Goal: Check status: Check status

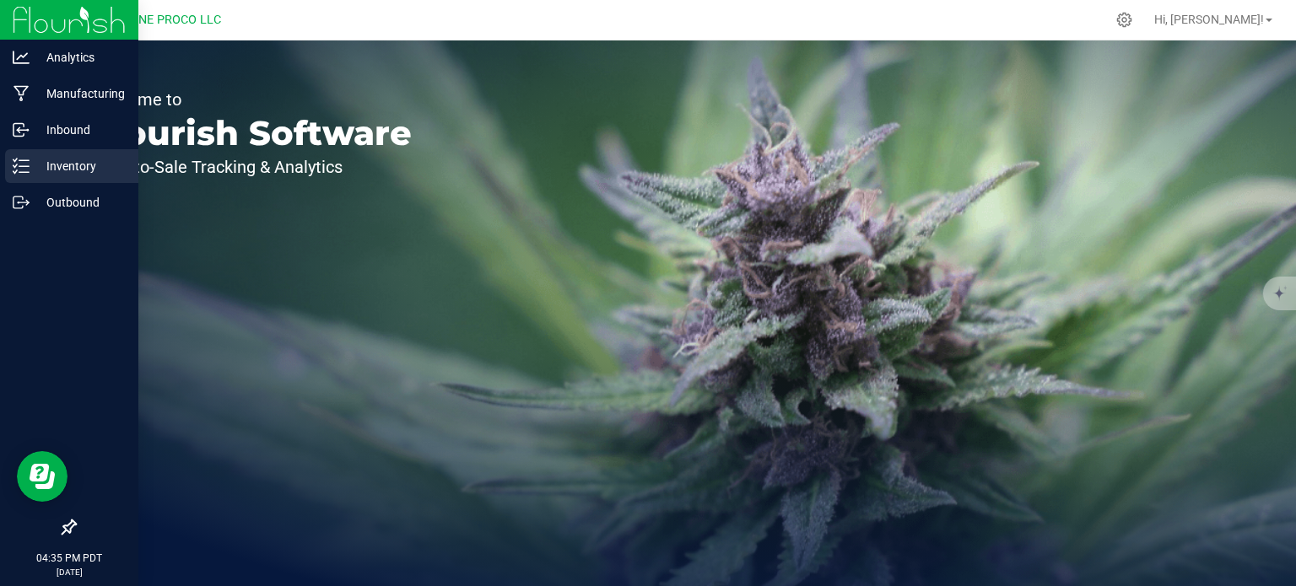
click at [35, 175] on p "Inventory" at bounding box center [80, 166] width 101 height 20
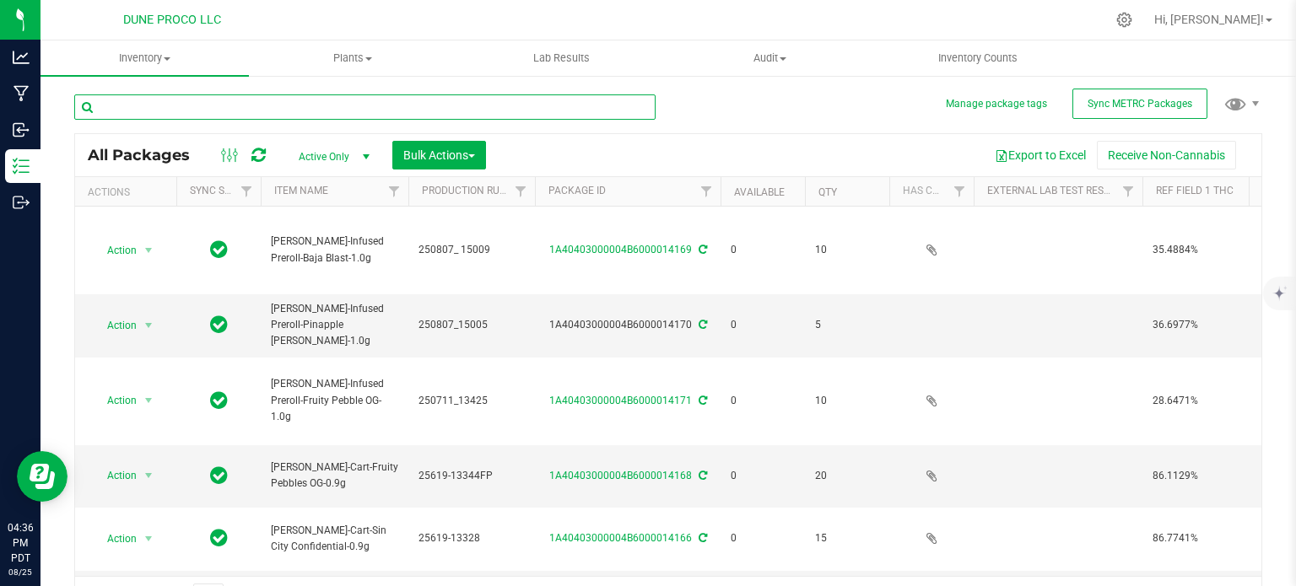
click at [447, 103] on input "text" at bounding box center [364, 106] width 581 height 25
type input "2"
type input "12256"
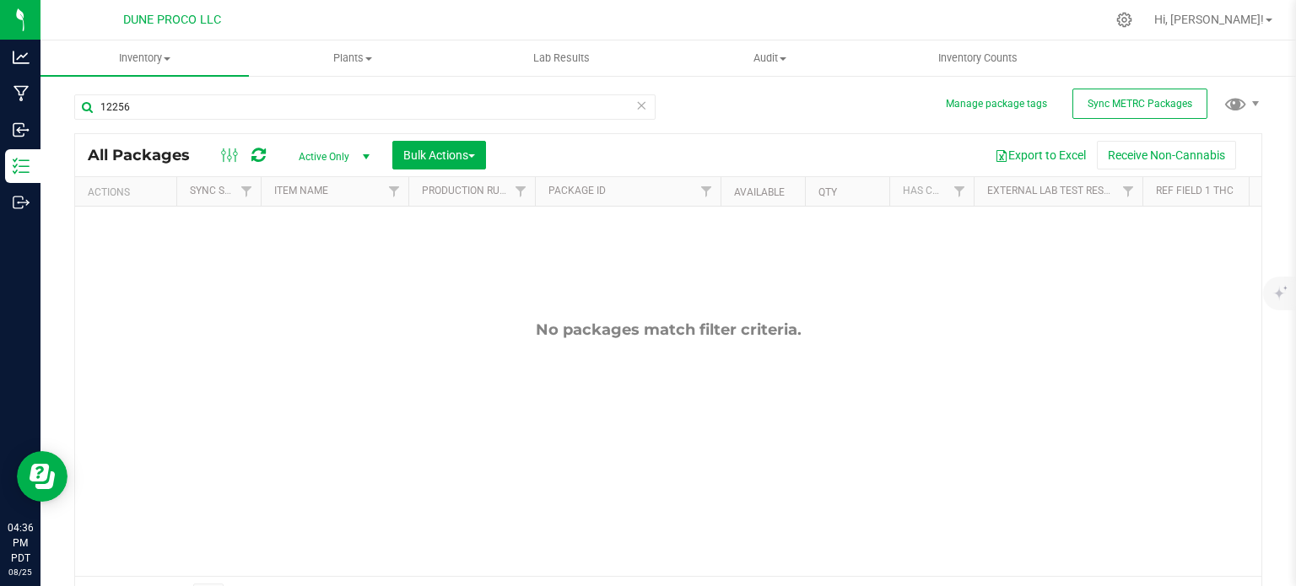
click at [369, 153] on span "select" at bounding box center [365, 156] width 13 height 13
click at [317, 260] on li "All" at bounding box center [329, 259] width 91 height 25
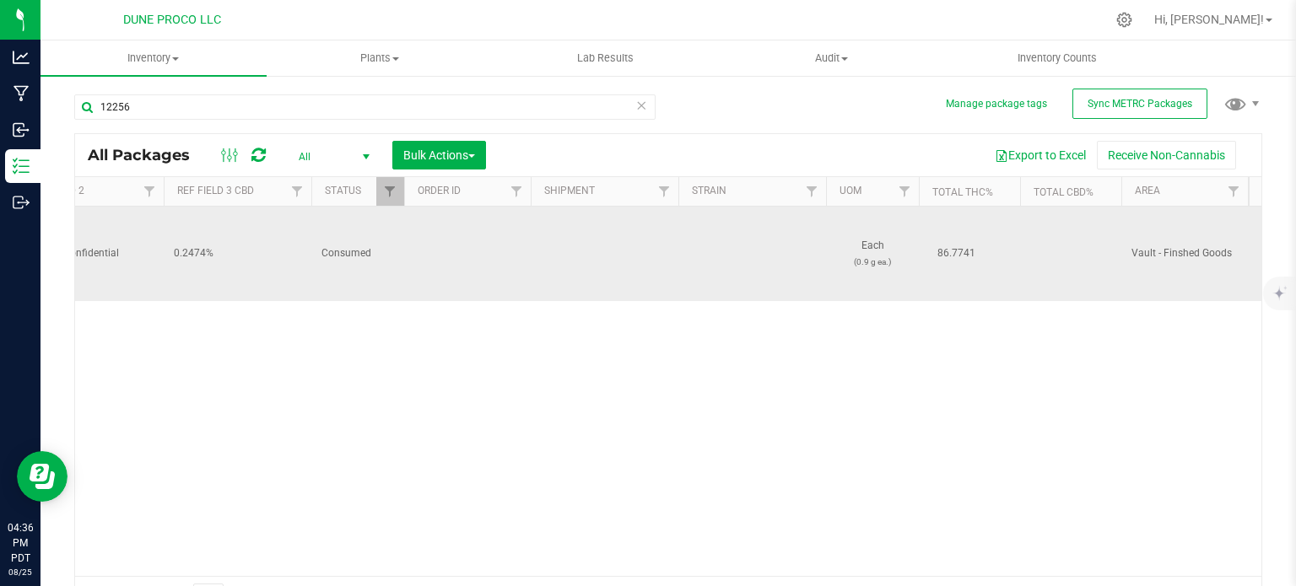
scroll to position [0, 1379]
